Goal: Find specific page/section: Find specific page/section

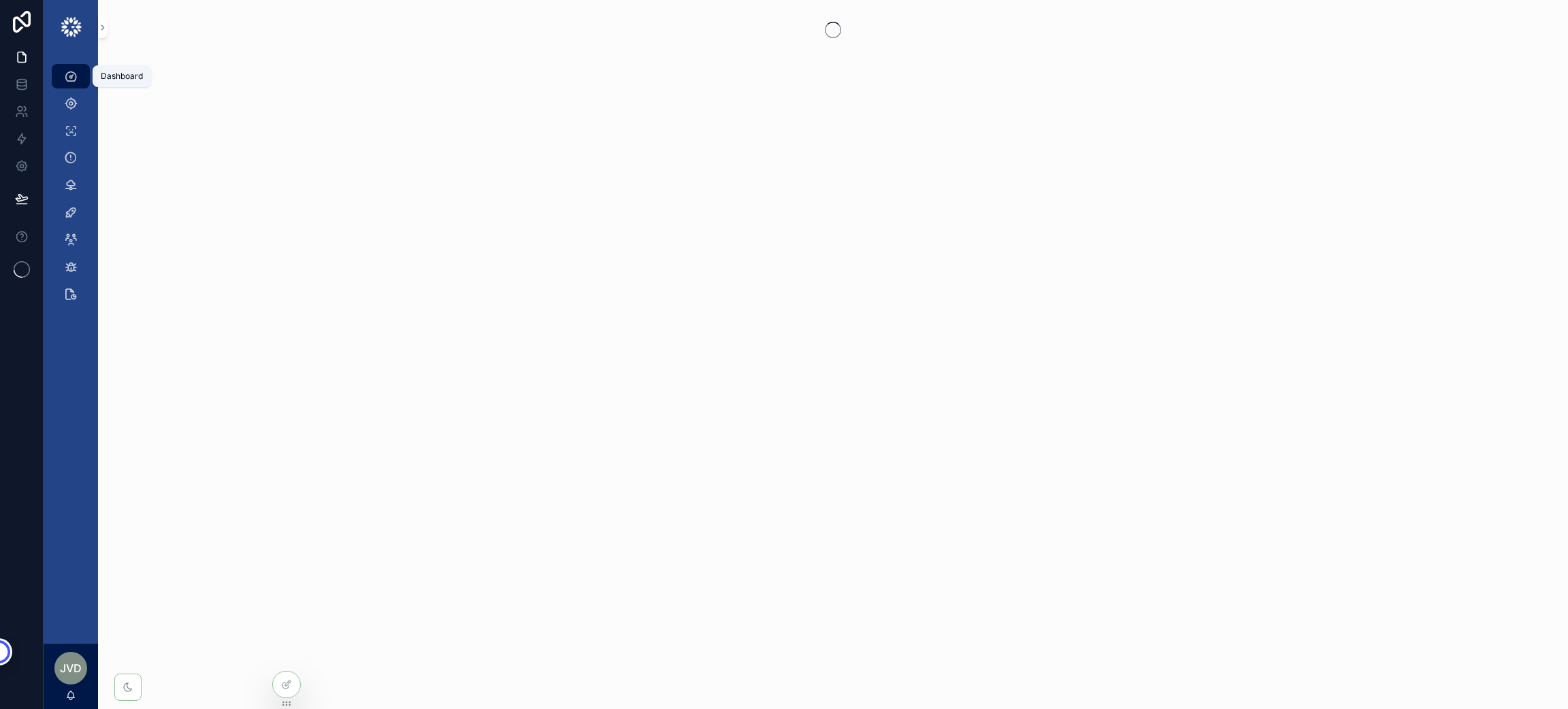
click at [67, 75] on icon "scrollable content" at bounding box center [71, 76] width 14 height 14
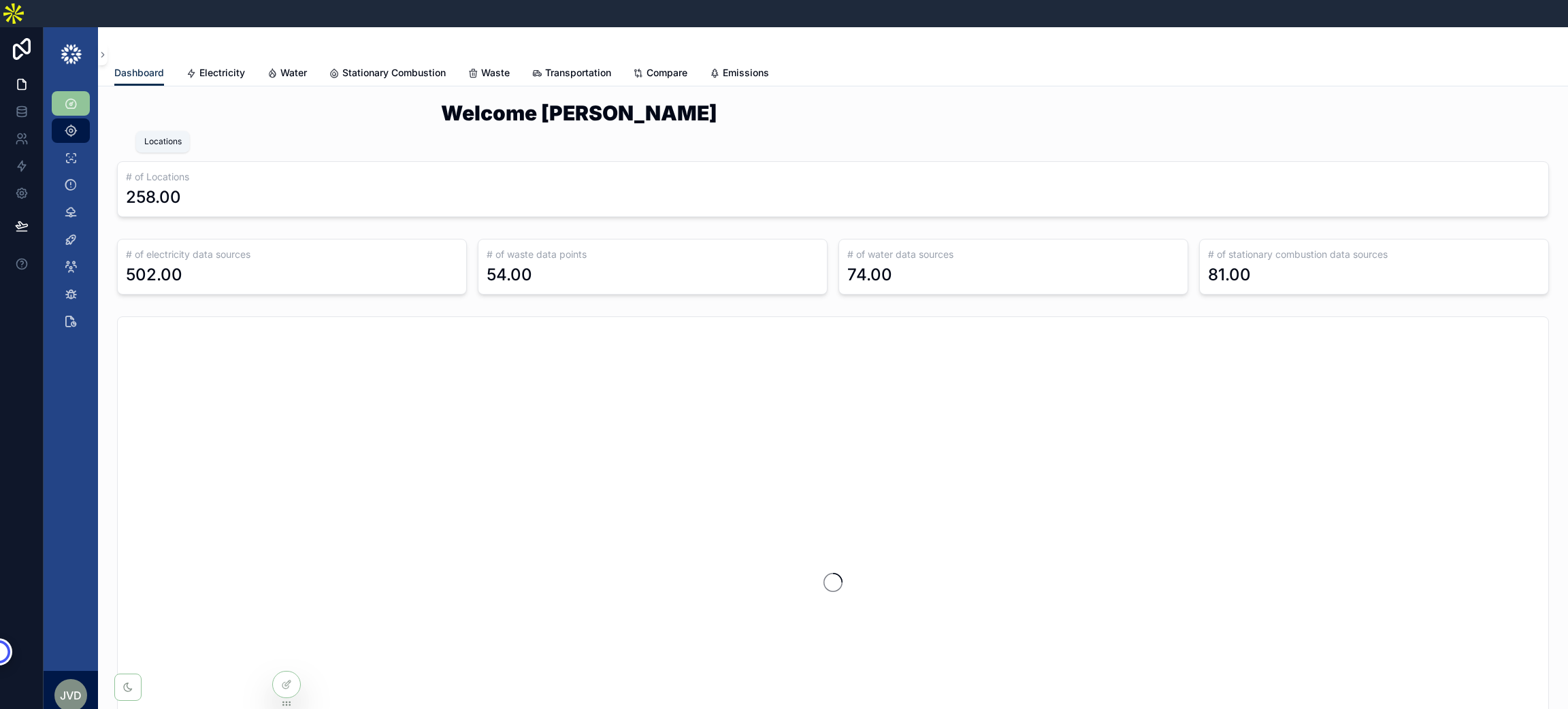
click at [77, 118] on link "Locations" at bounding box center [70, 130] width 38 height 24
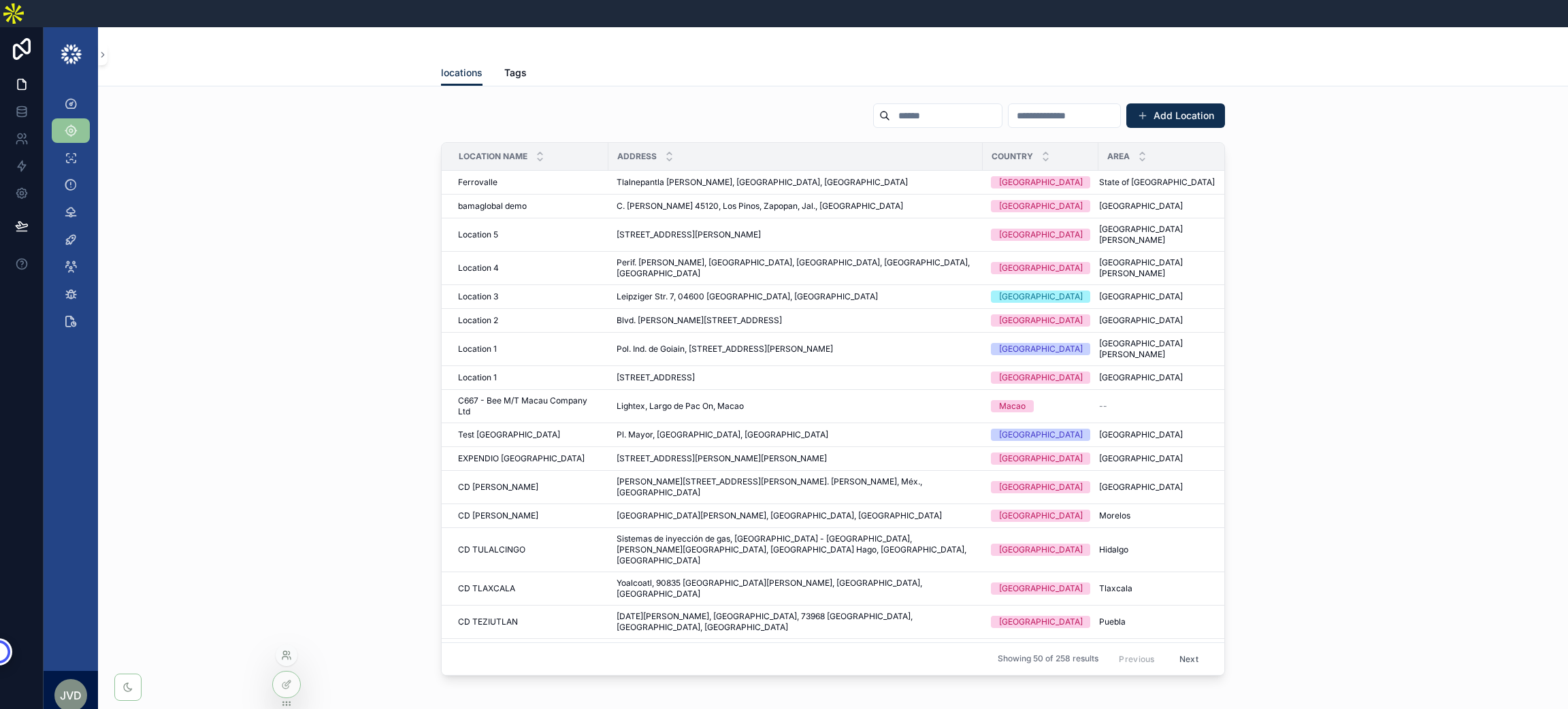
click at [285, 654] on icon at bounding box center [284, 652] width 3 height 3
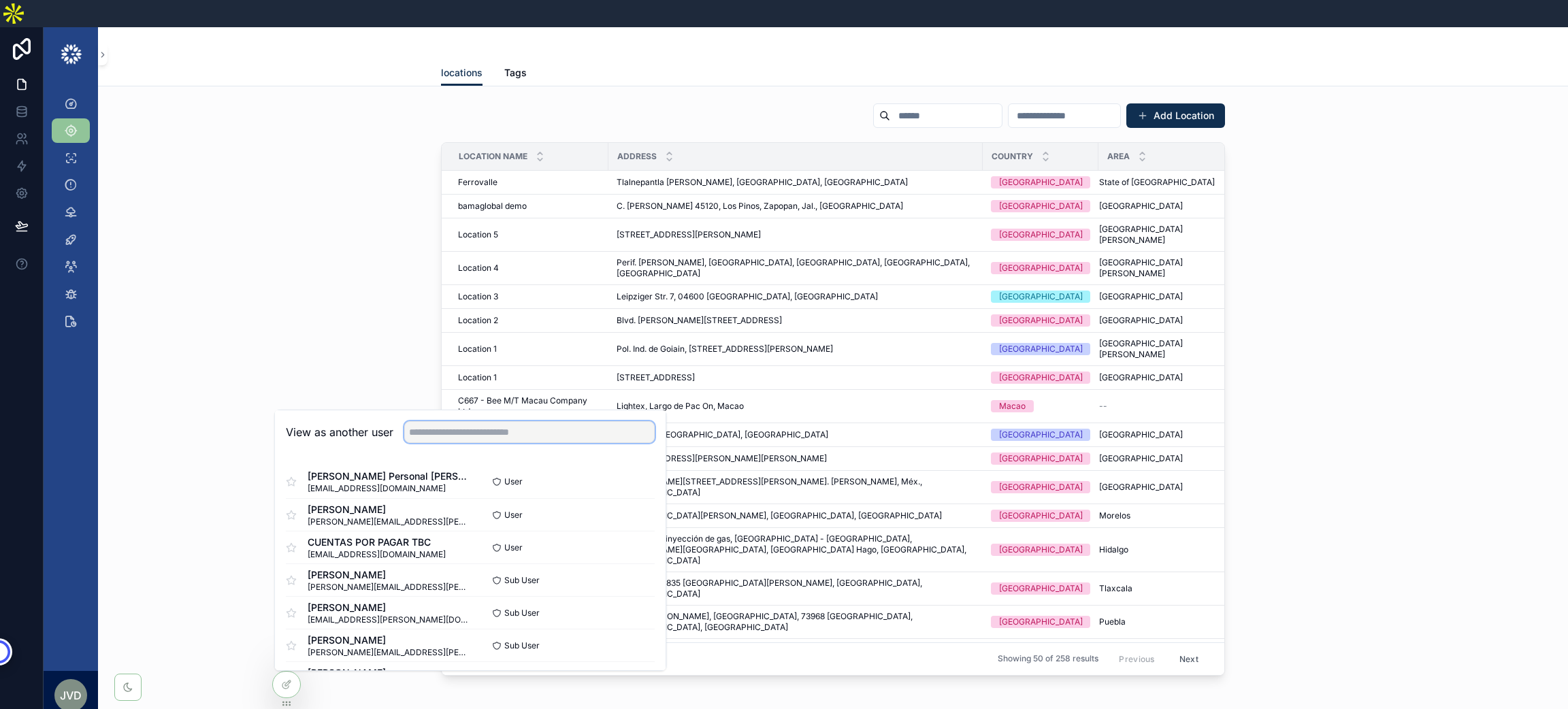
click at [528, 421] on input "text" at bounding box center [529, 432] width 251 height 21
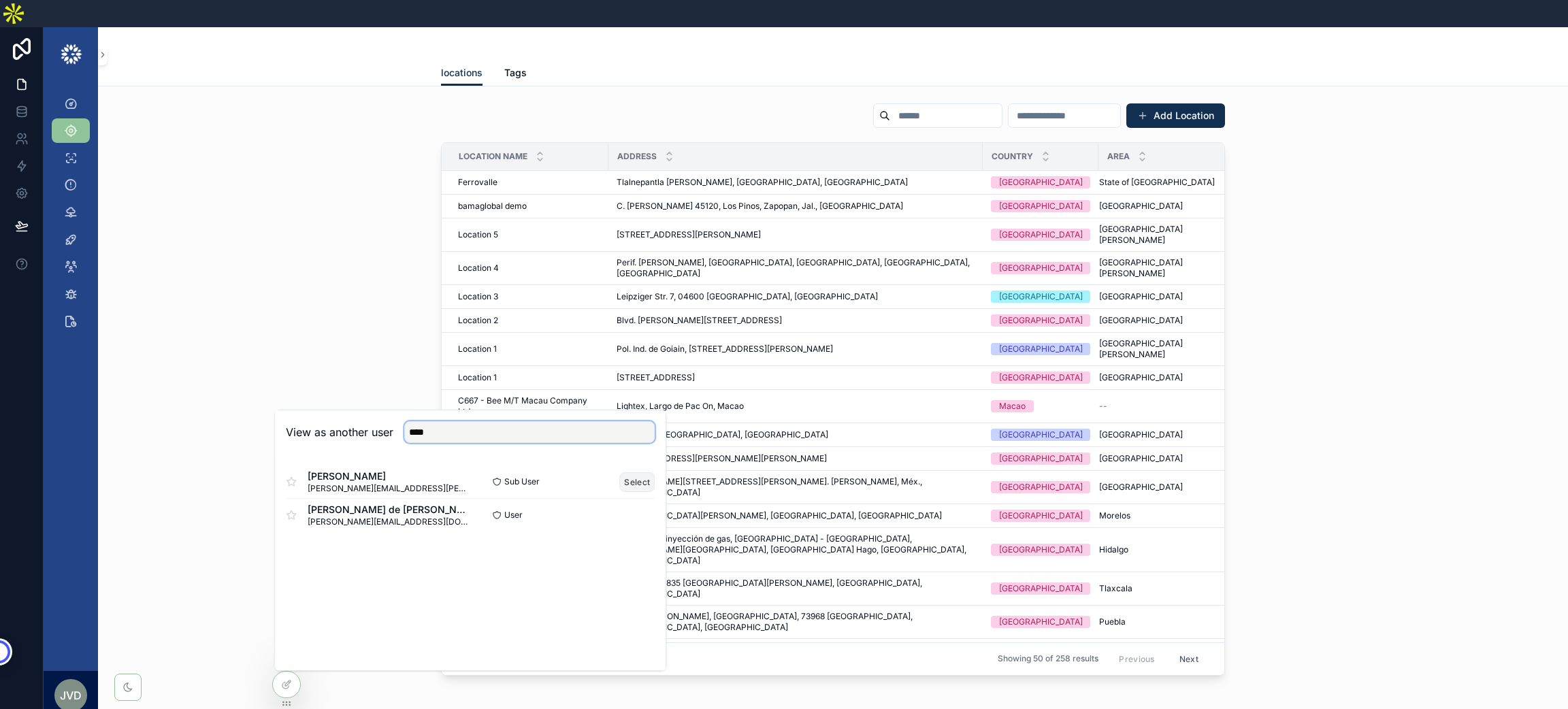
type input "****"
click at [630, 472] on button "Select" at bounding box center [637, 482] width 35 height 20
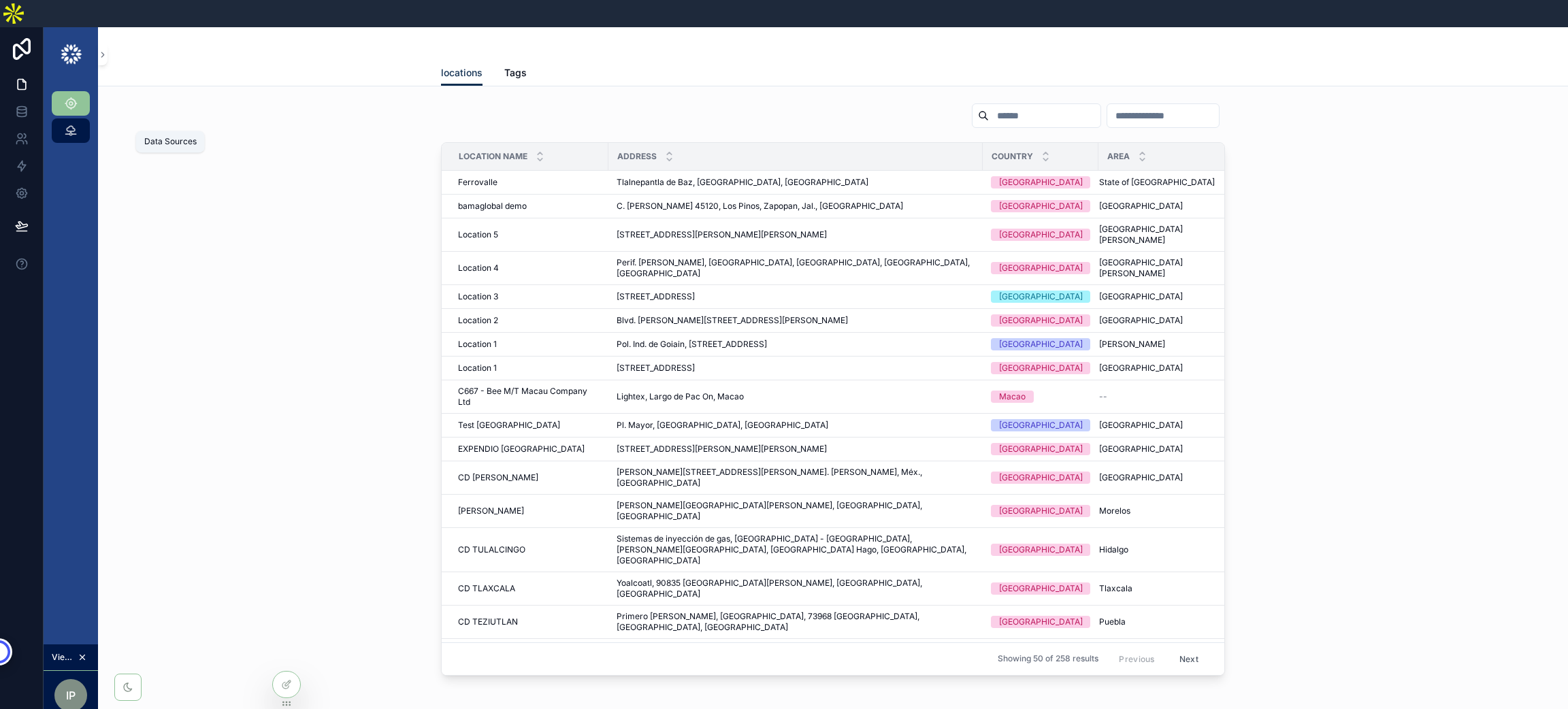
click at [70, 124] on icon "scrollable content" at bounding box center [71, 131] width 14 height 14
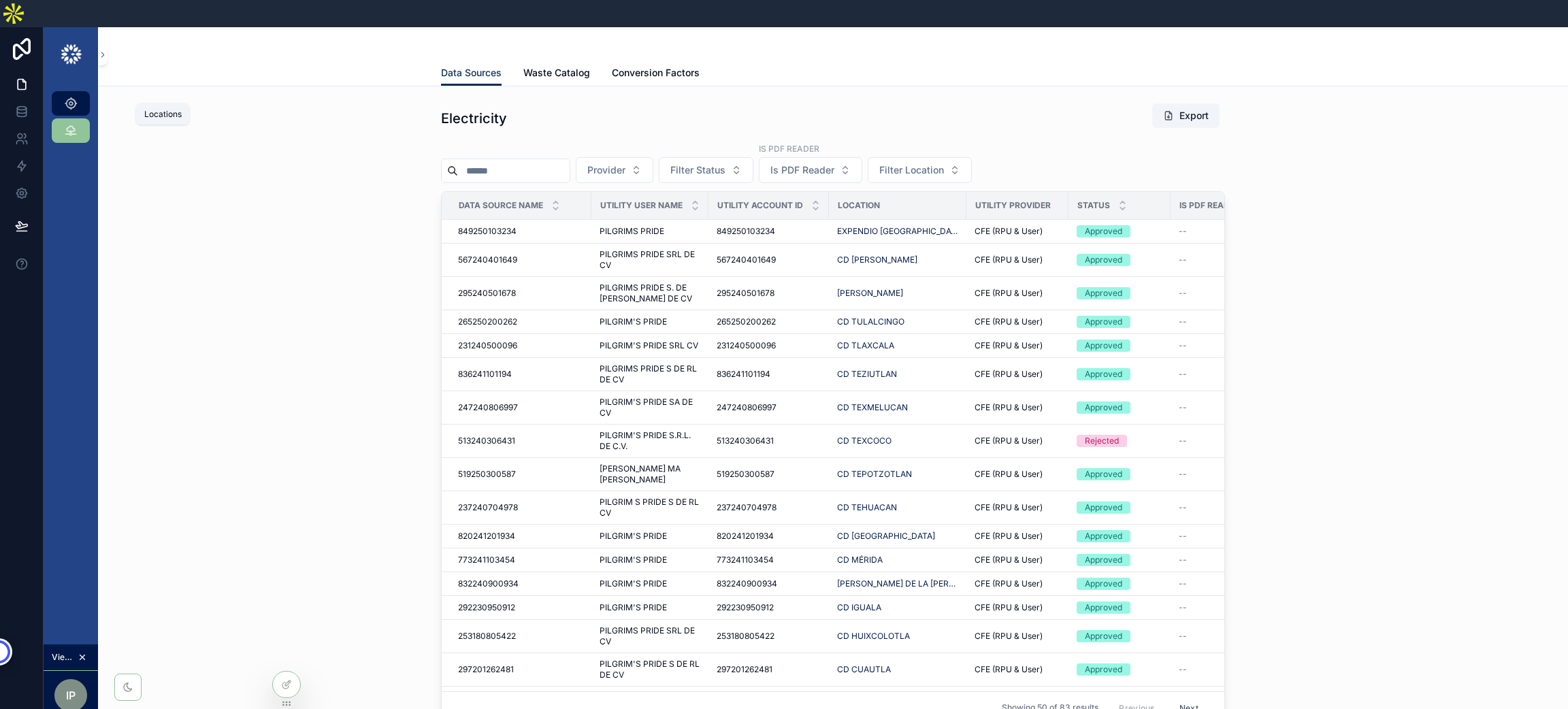
click at [70, 97] on icon "scrollable content" at bounding box center [71, 103] width 14 height 14
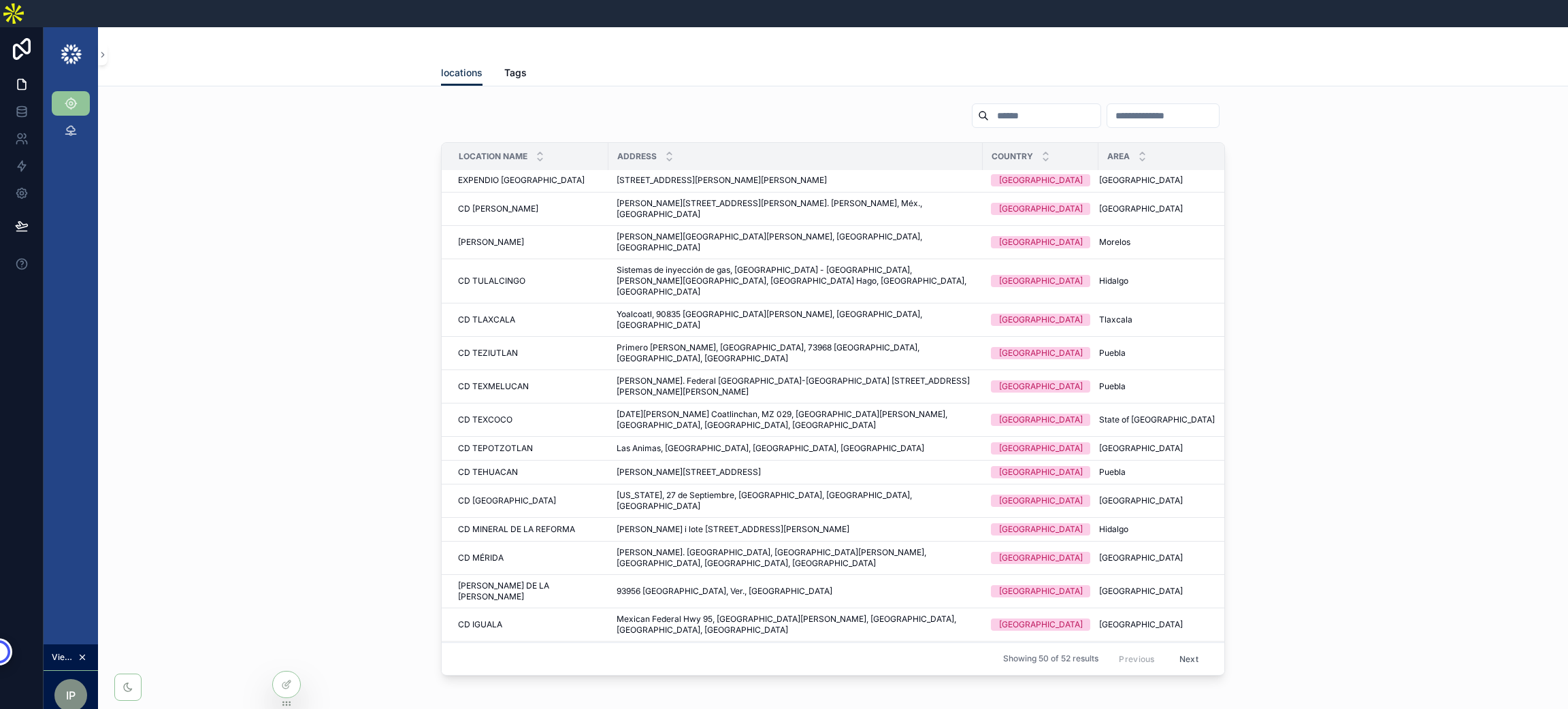
scroll to position [1, 0]
click at [504, 66] on span "Tags" at bounding box center [515, 73] width 22 height 14
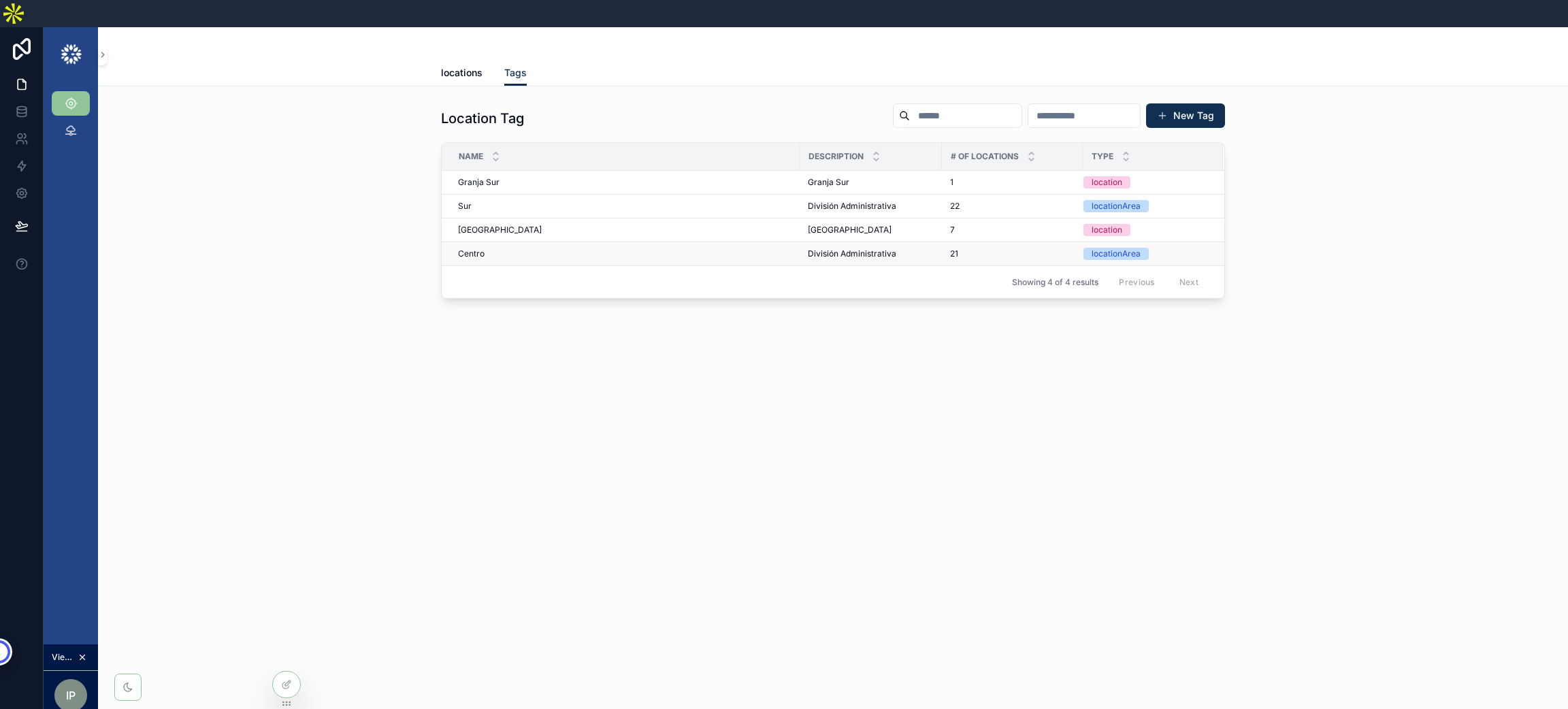
click at [473, 249] on span "Centro" at bounding box center [471, 254] width 26 height 11
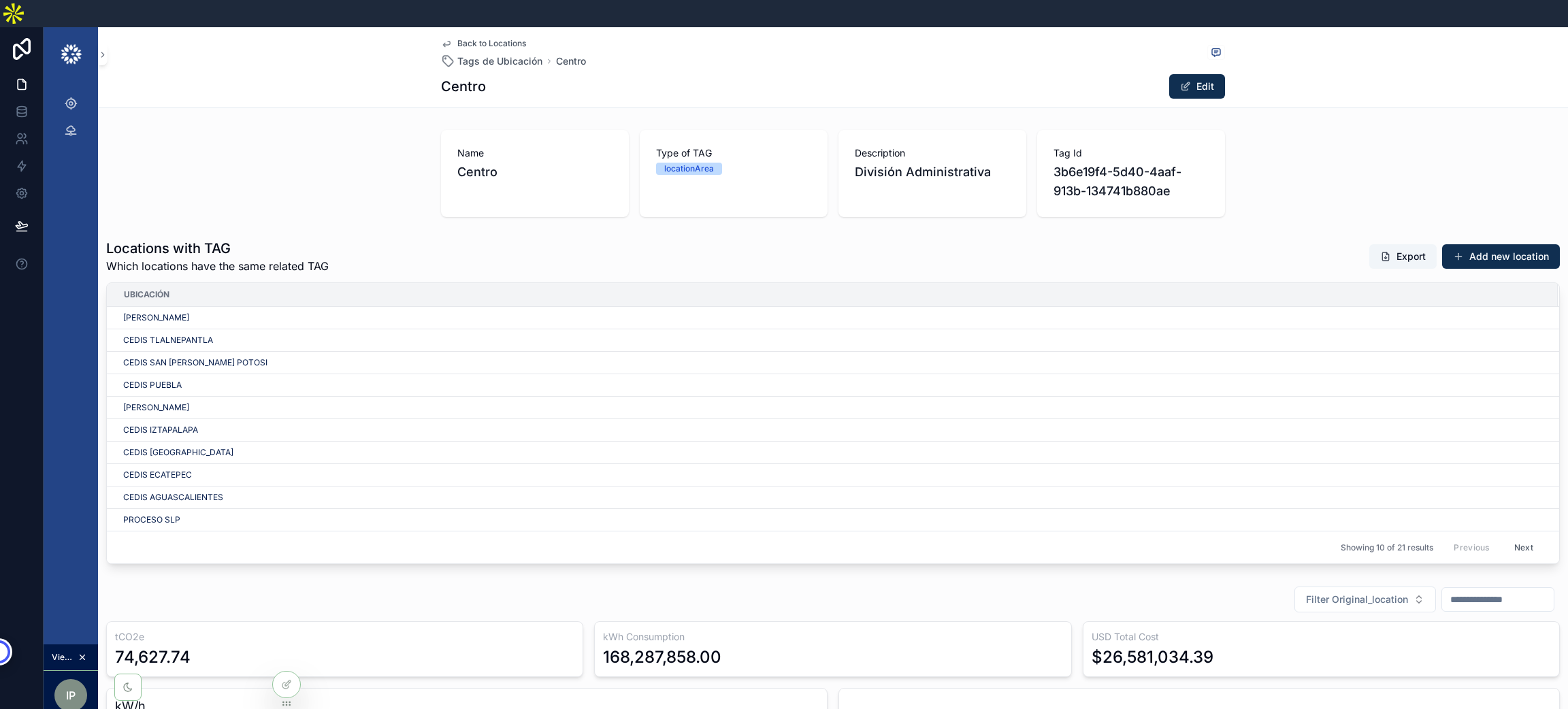
click at [483, 38] on span "Back to Locations" at bounding box center [491, 43] width 68 height 11
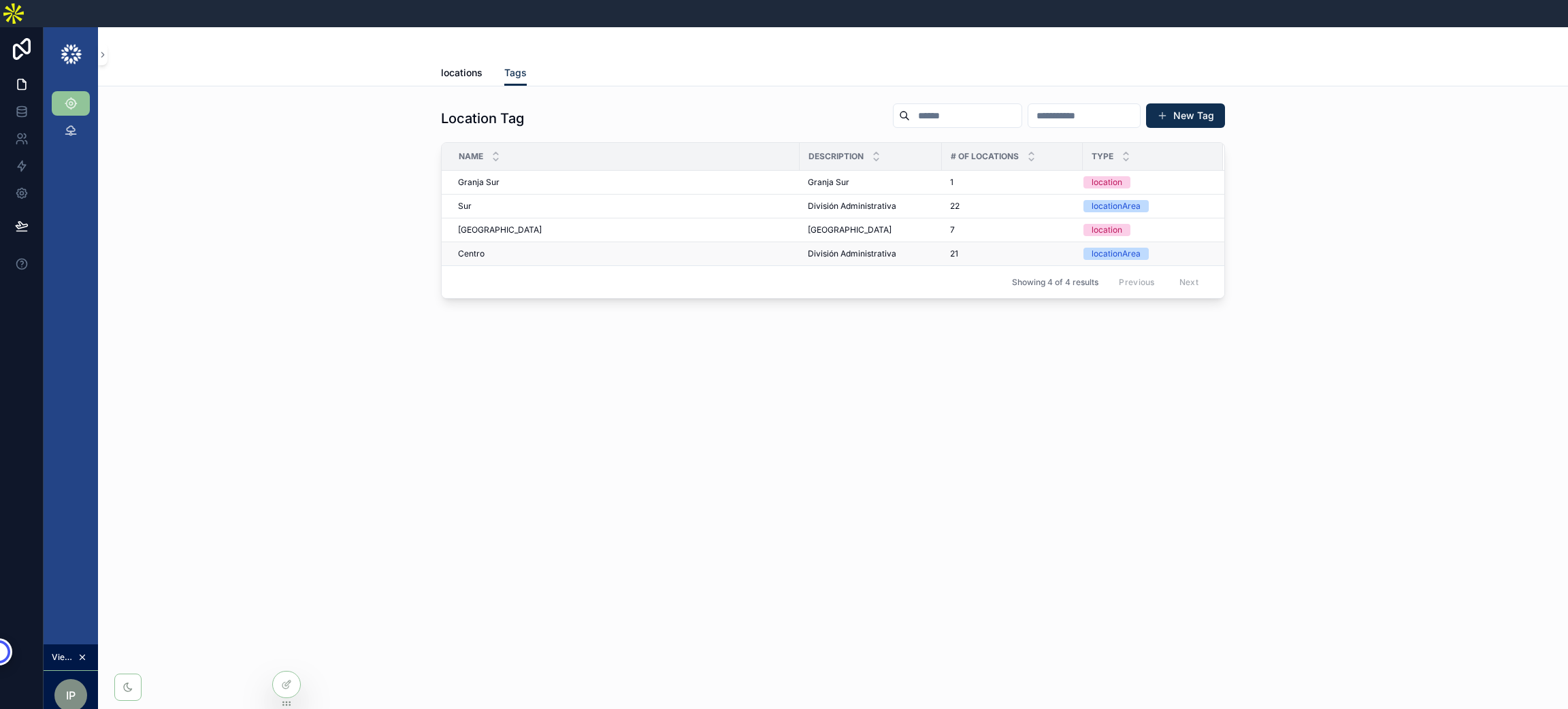
click at [467, 249] on span "Centro" at bounding box center [471, 254] width 26 height 11
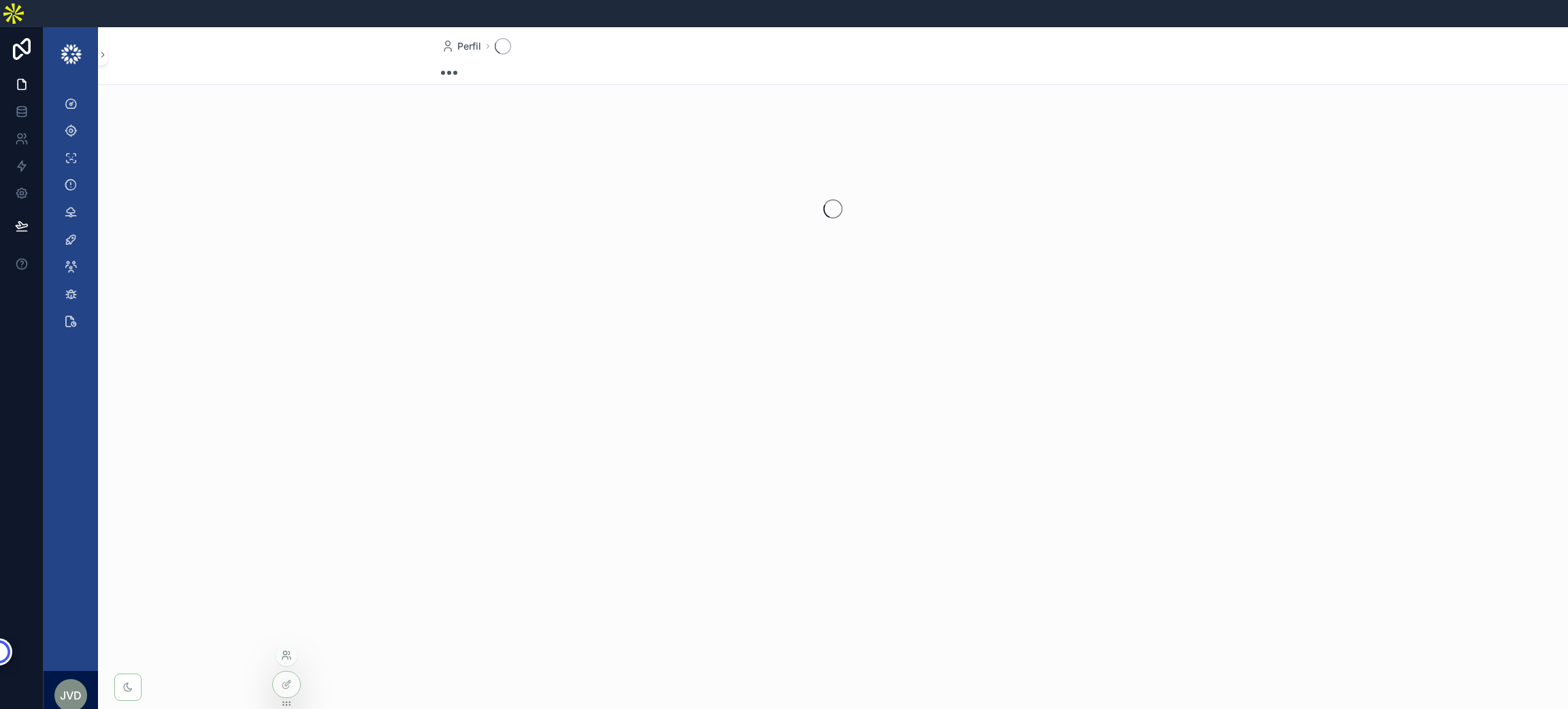
click at [285, 651] on icon at bounding box center [284, 652] width 3 height 3
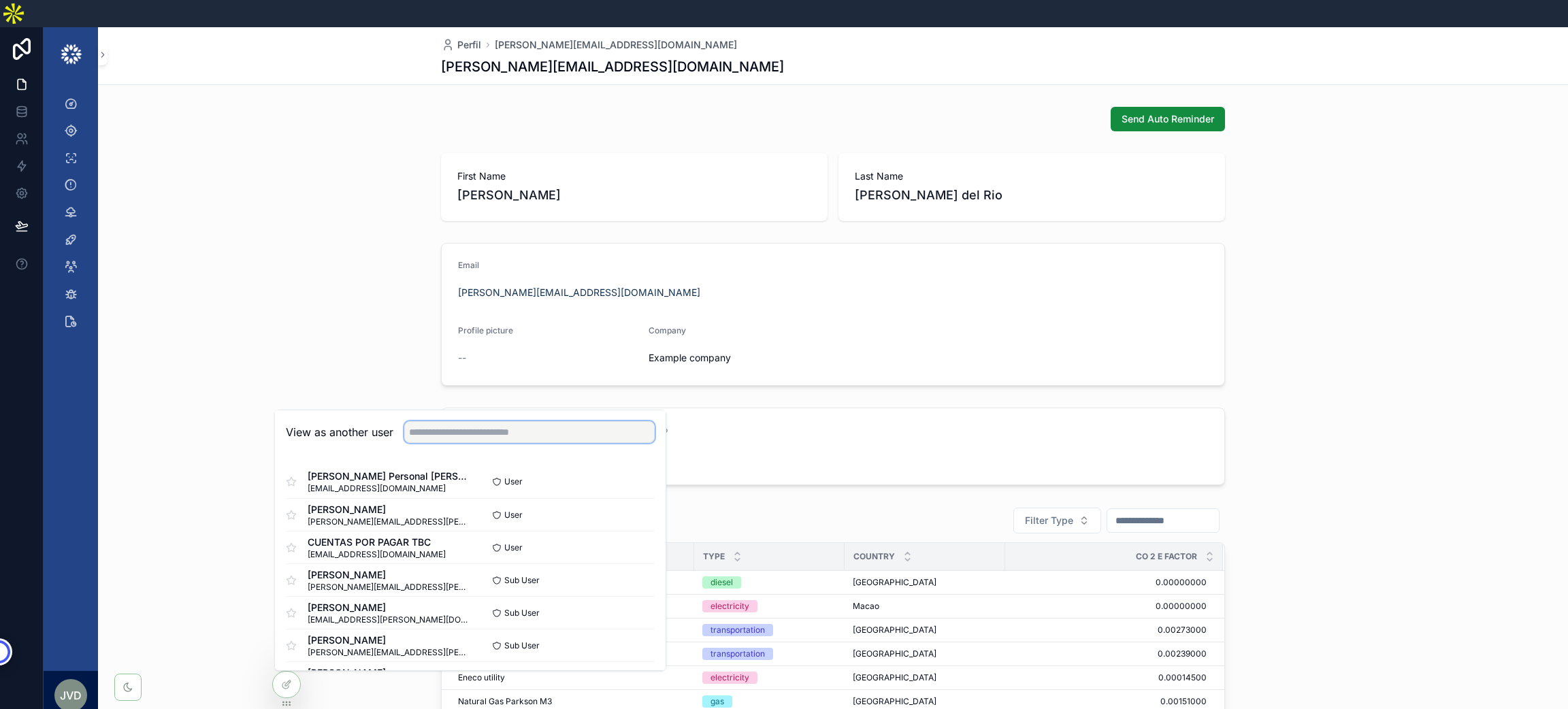
click at [550, 421] on input "text" at bounding box center [529, 432] width 251 height 21
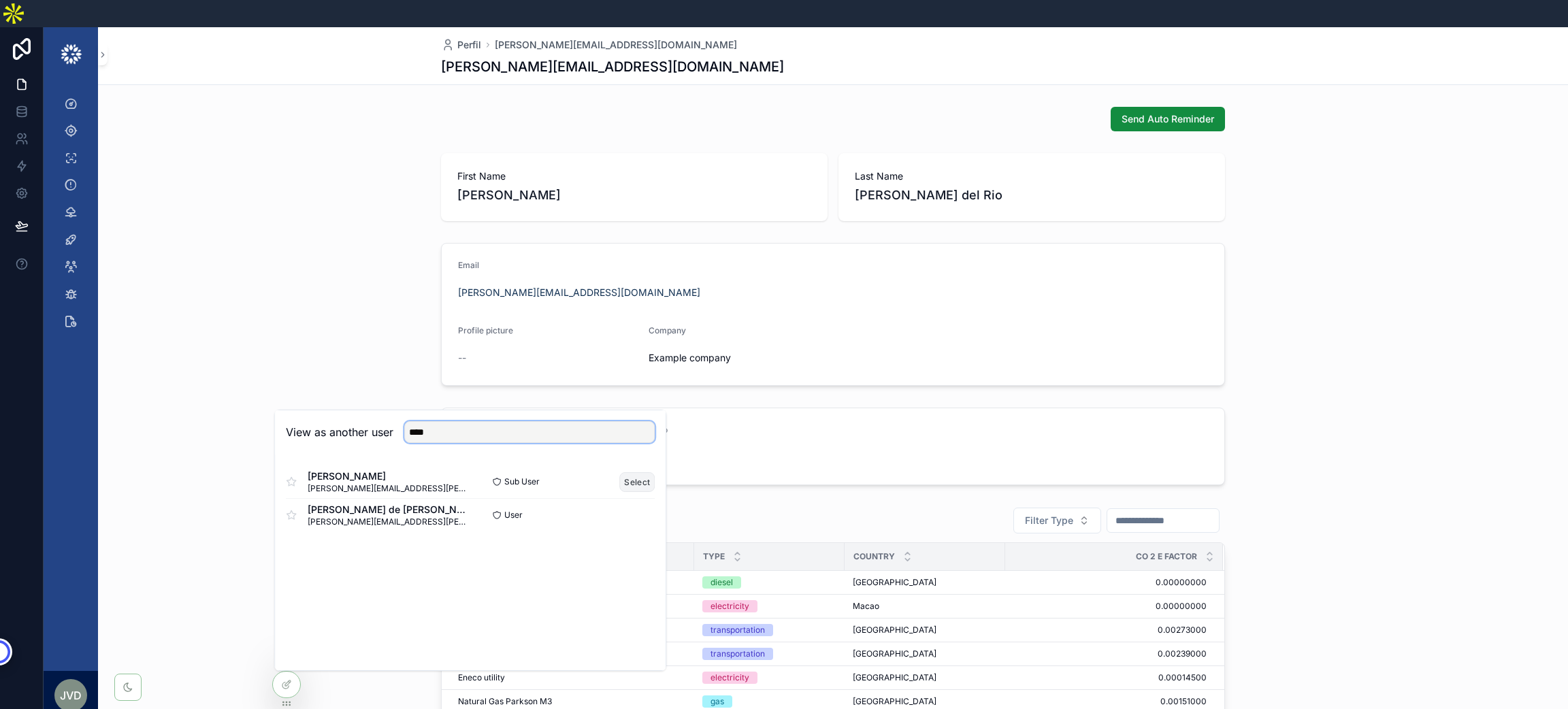
type input "****"
click at [631, 472] on button "Select" at bounding box center [637, 482] width 35 height 20
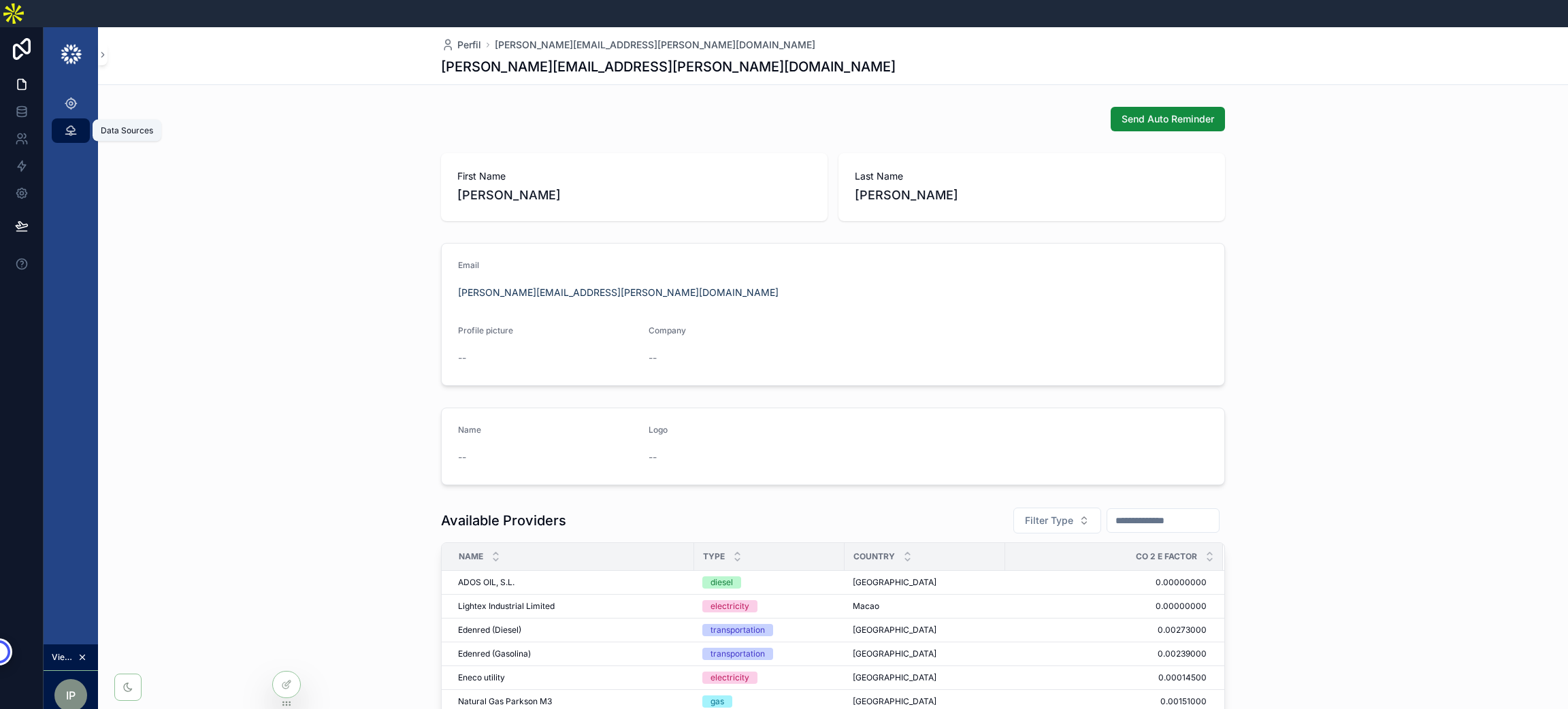
click at [78, 120] on div "Data Sources" at bounding box center [70, 131] width 21 height 21
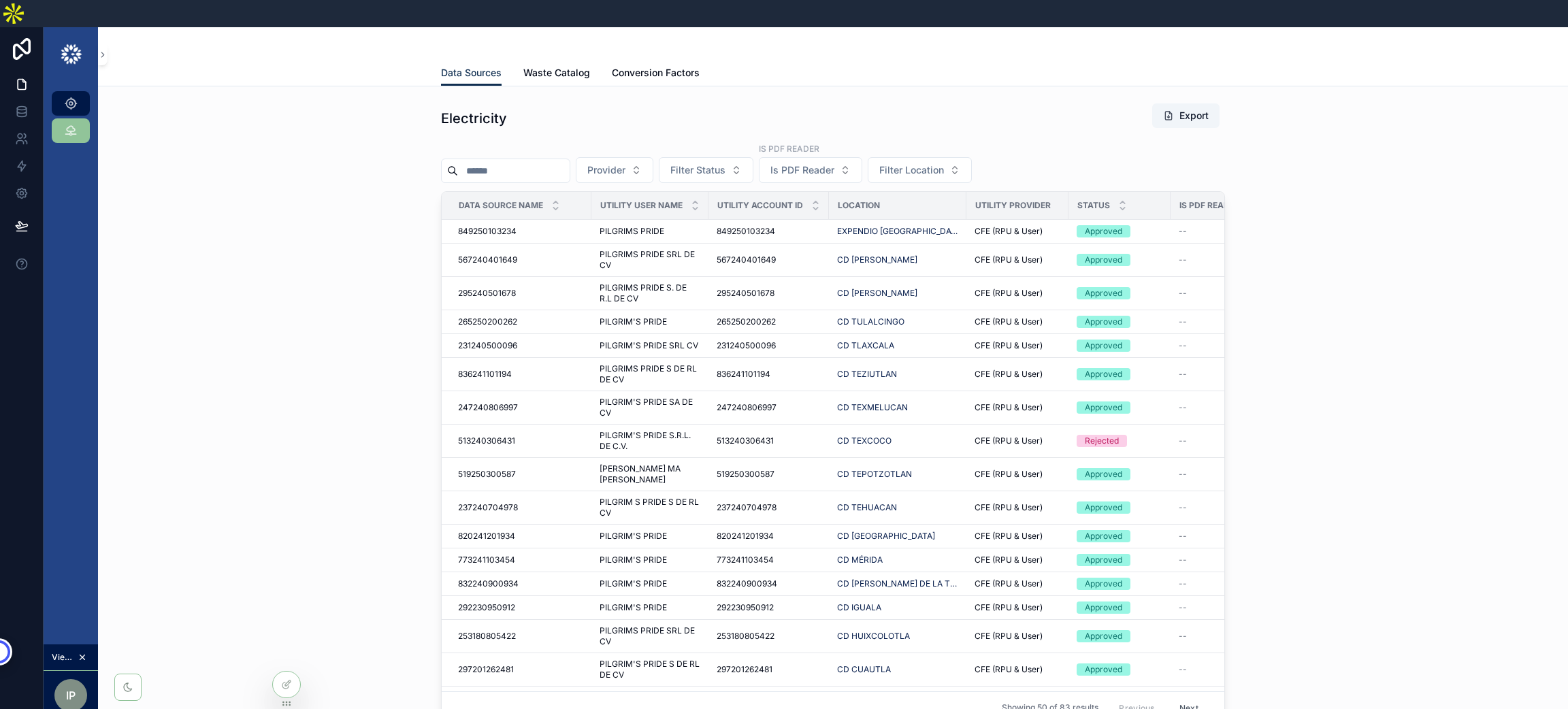
click at [66, 97] on icon "scrollable content" at bounding box center [71, 103] width 14 height 14
